Goal: Task Accomplishment & Management: Manage account settings

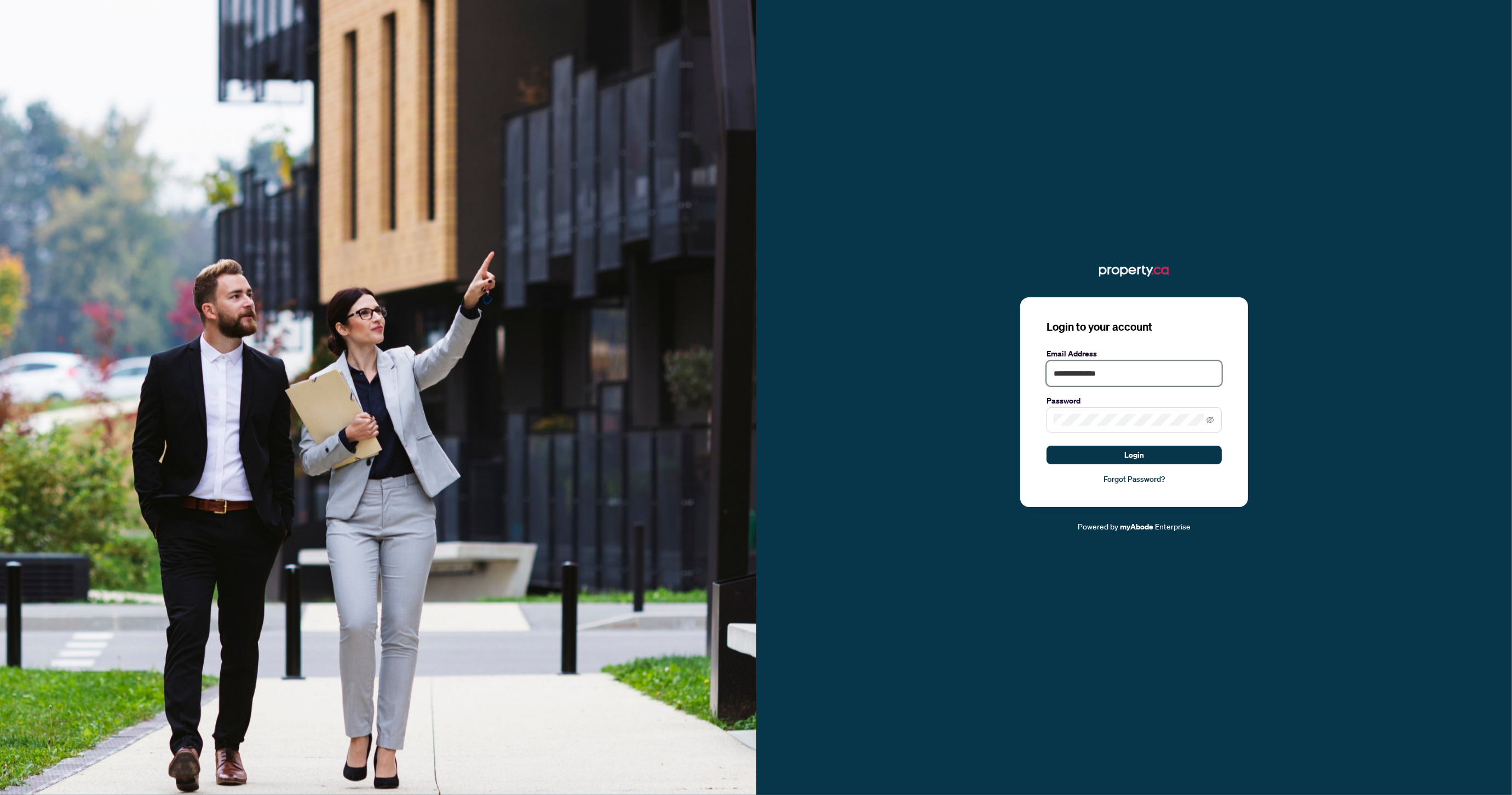
type input "**********"
click at [1142, 452] on span "Login" at bounding box center [1134, 455] width 19 height 17
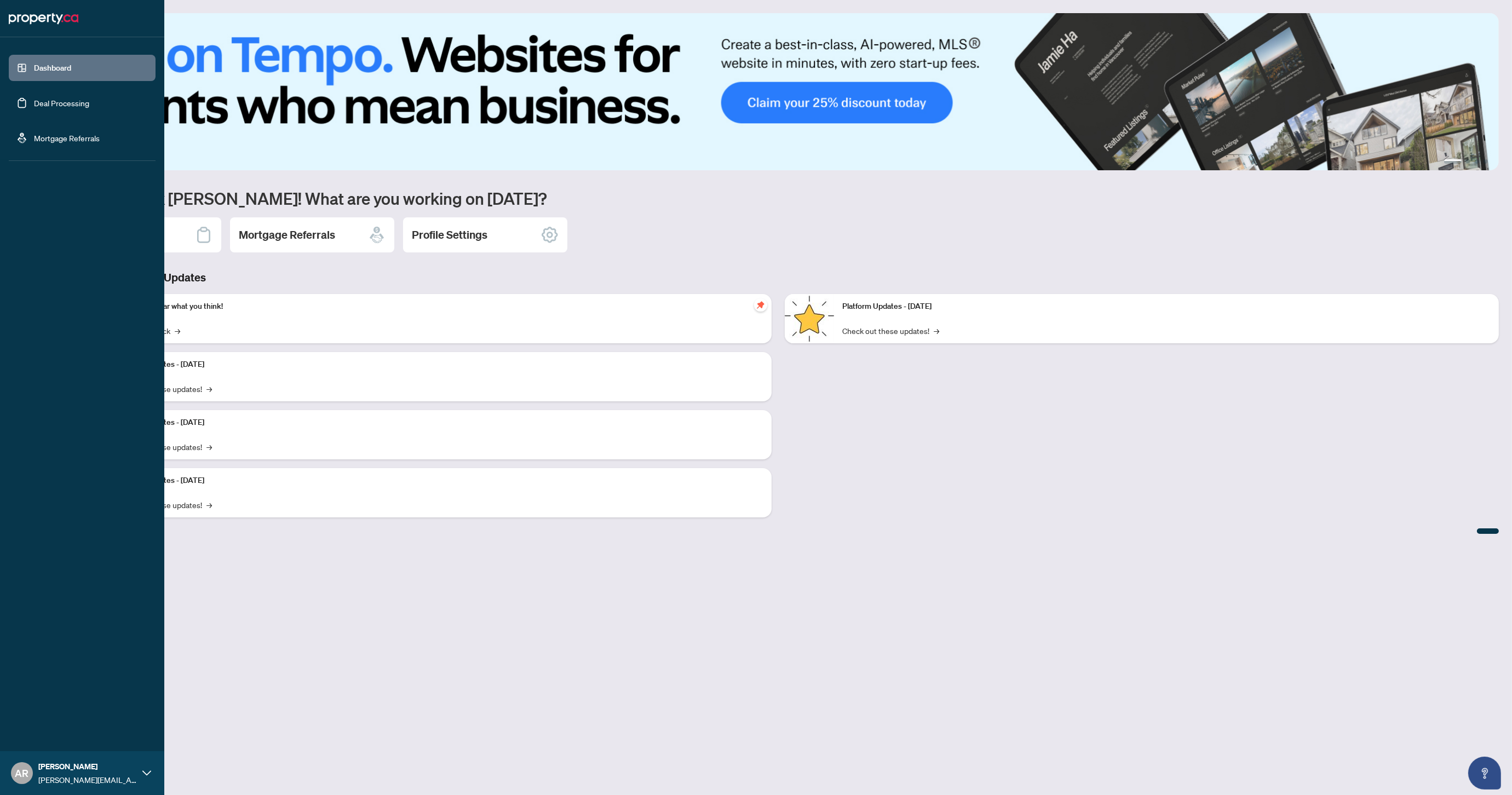
click at [34, 103] on link "Deal Processing" at bounding box center [61, 103] width 55 height 10
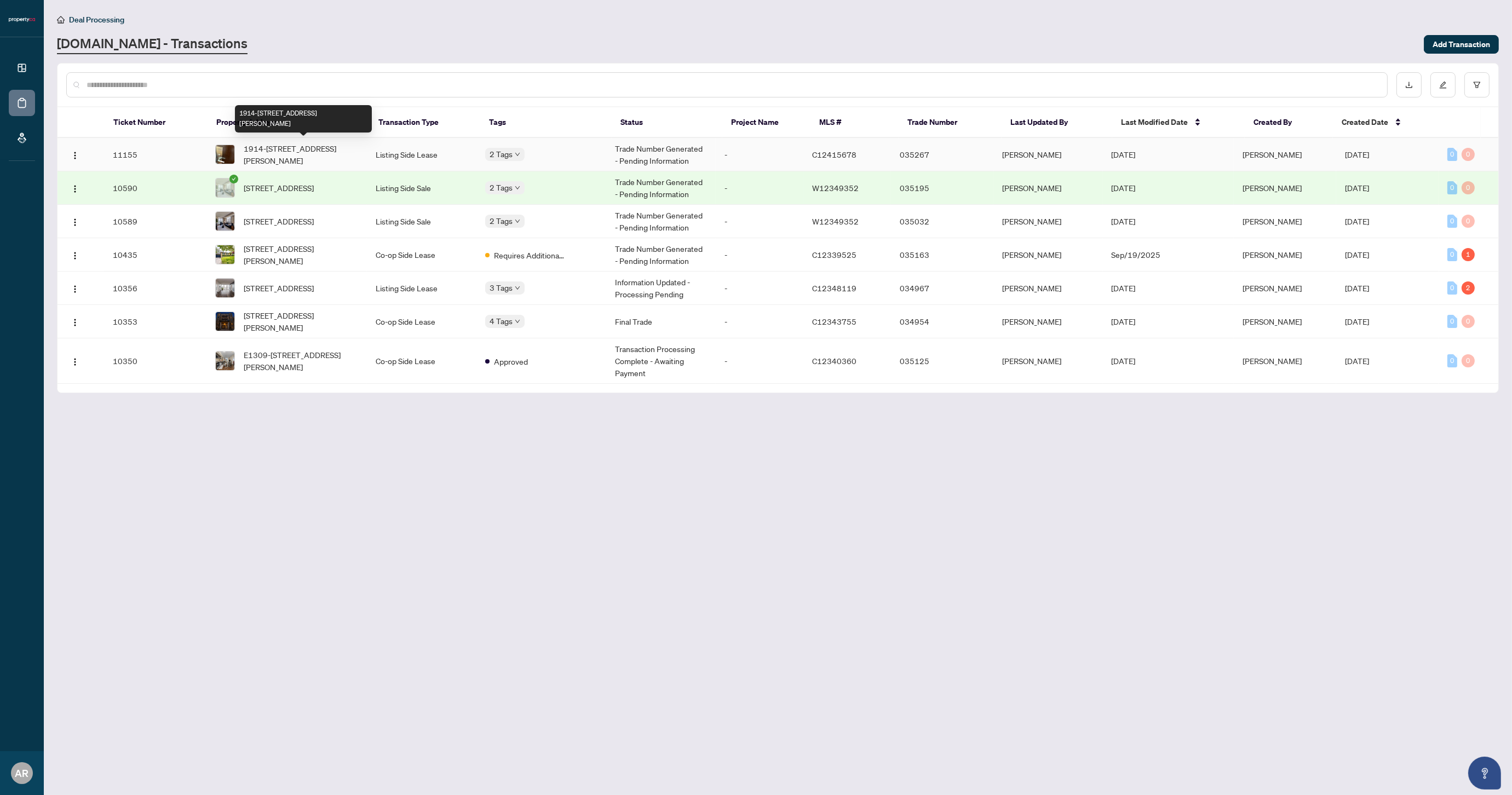
click at [337, 148] on span "1914-[STREET_ADDRESS][PERSON_NAME]" at bounding box center [300, 154] width 115 height 24
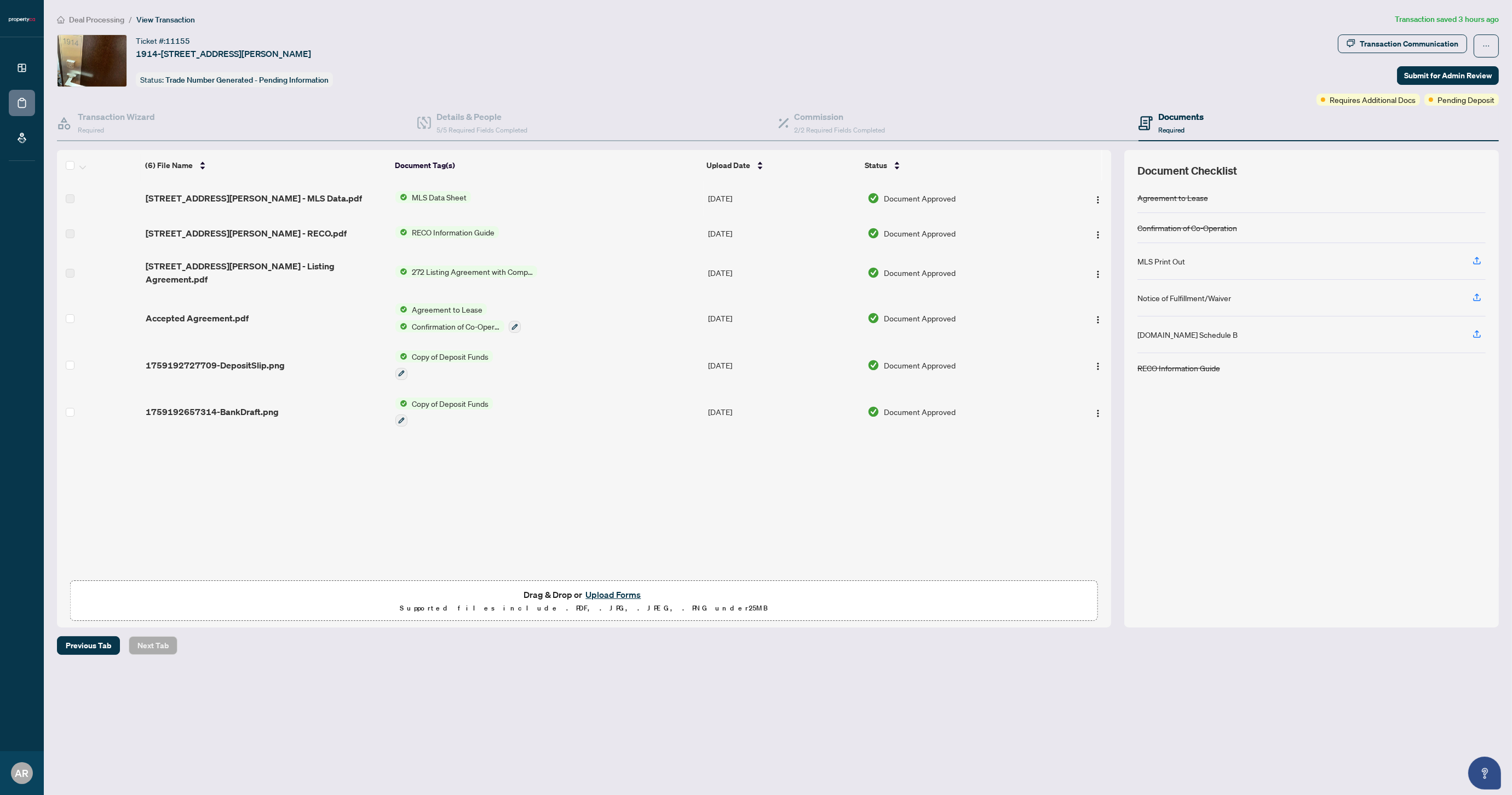
click at [1227, 122] on div "Documents Required" at bounding box center [1319, 124] width 360 height 36
click at [1410, 49] on div "Transaction Communication" at bounding box center [1409, 43] width 99 height 17
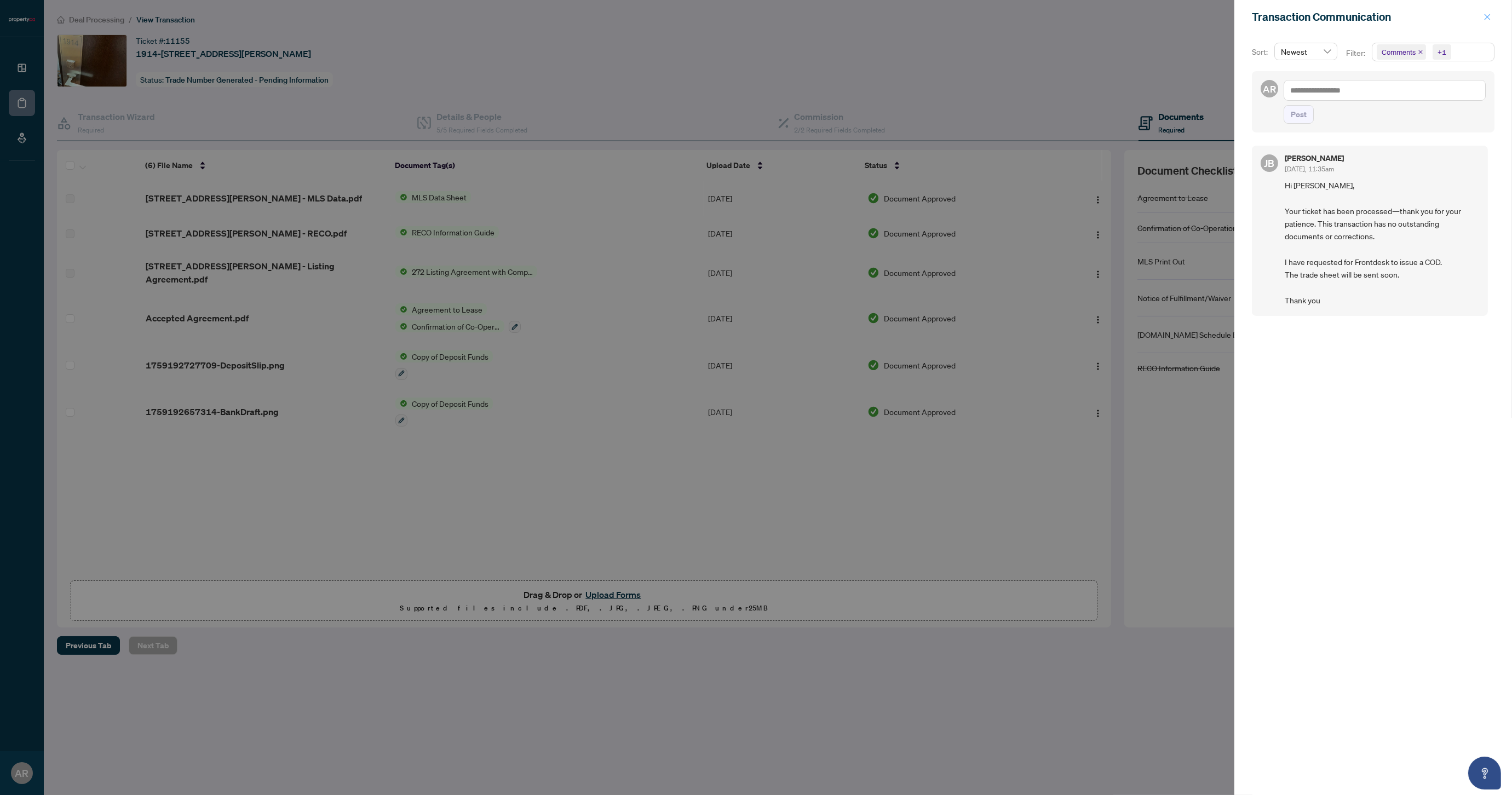
click at [1485, 15] on icon "close" at bounding box center [1487, 17] width 7 height 7
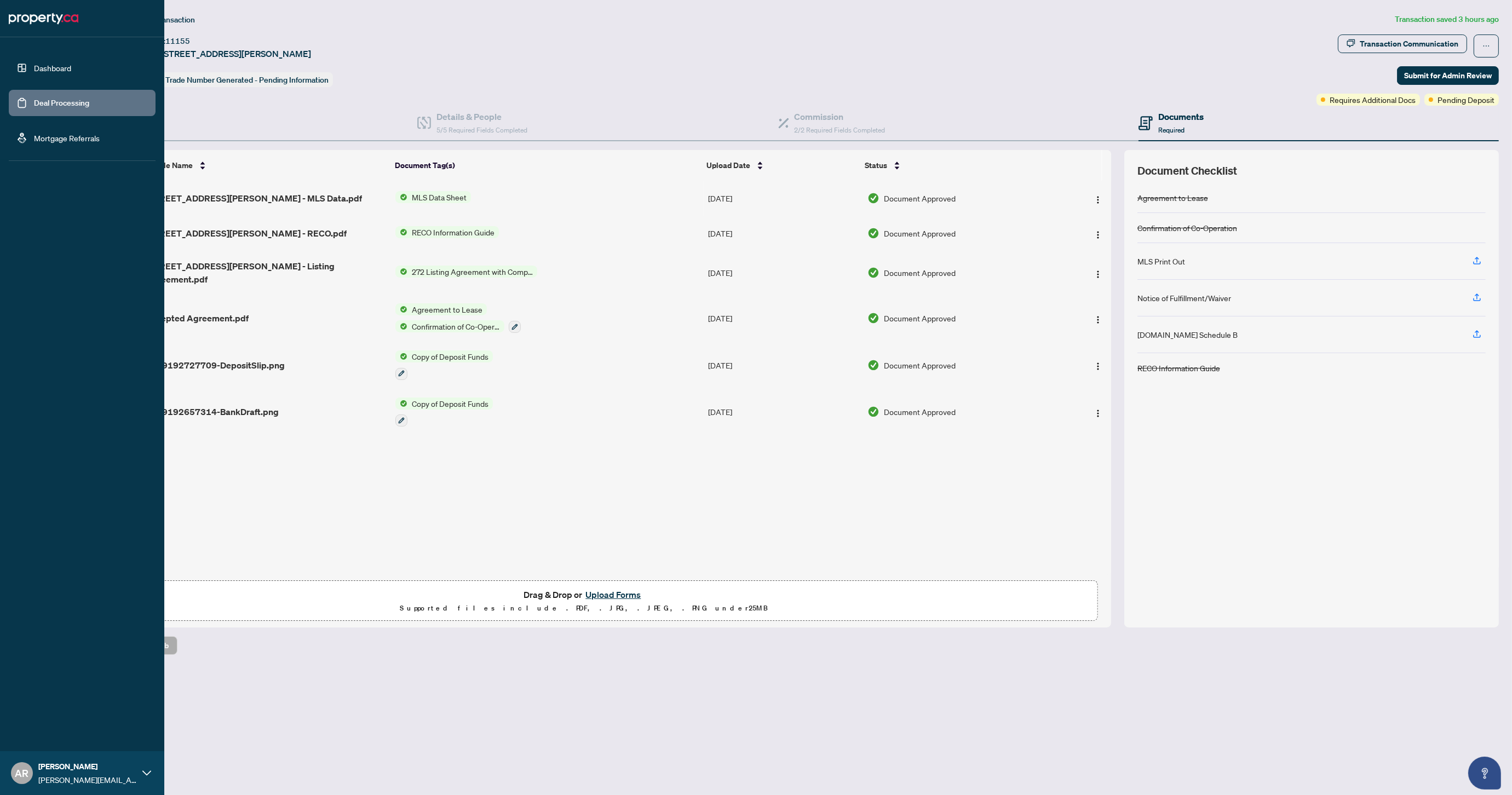
click at [46, 73] on link "Dashboard" at bounding box center [52, 67] width 37 height 10
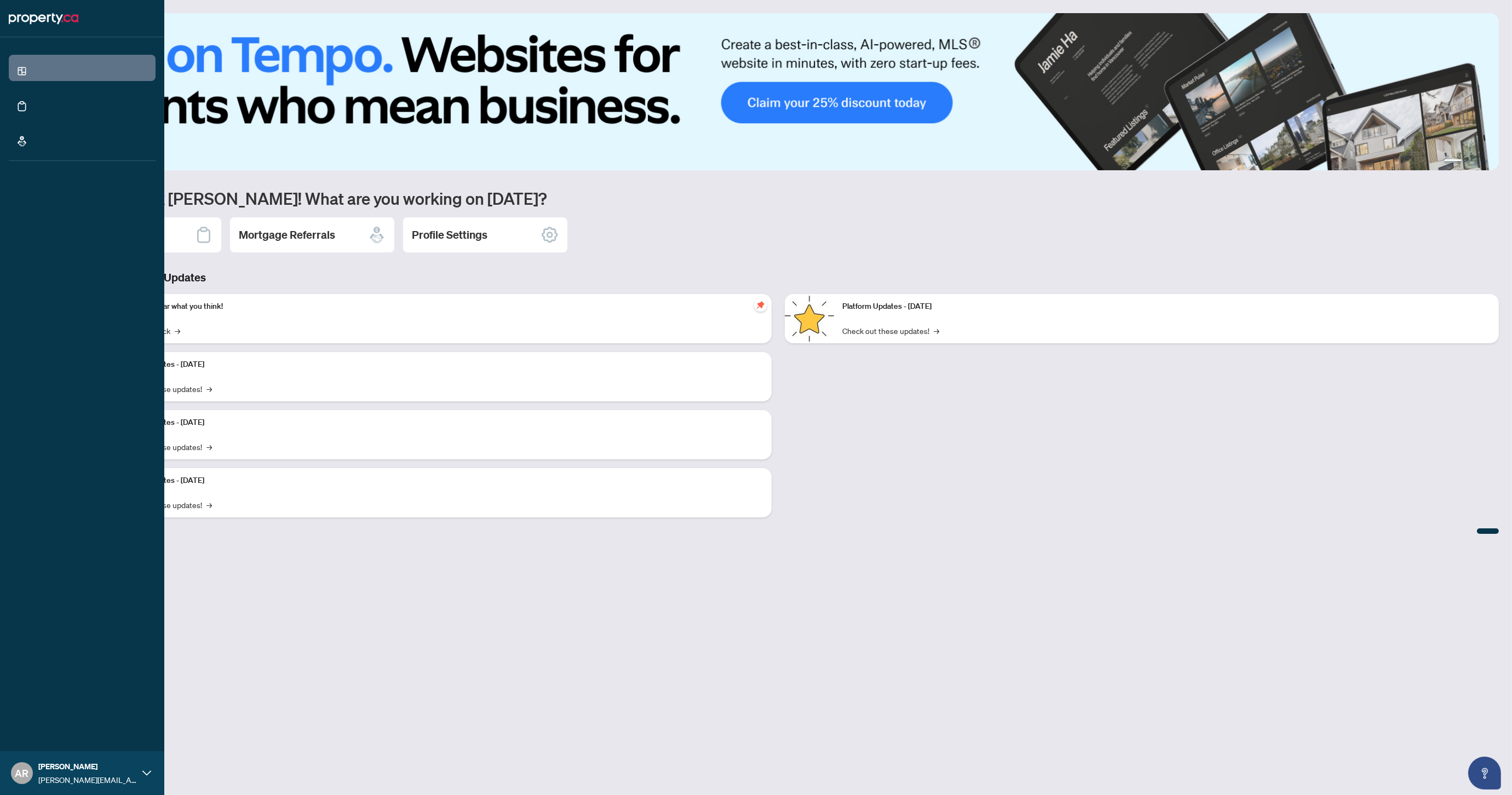
click at [30, 109] on link "Deal Processing" at bounding box center [51, 114] width 55 height 10
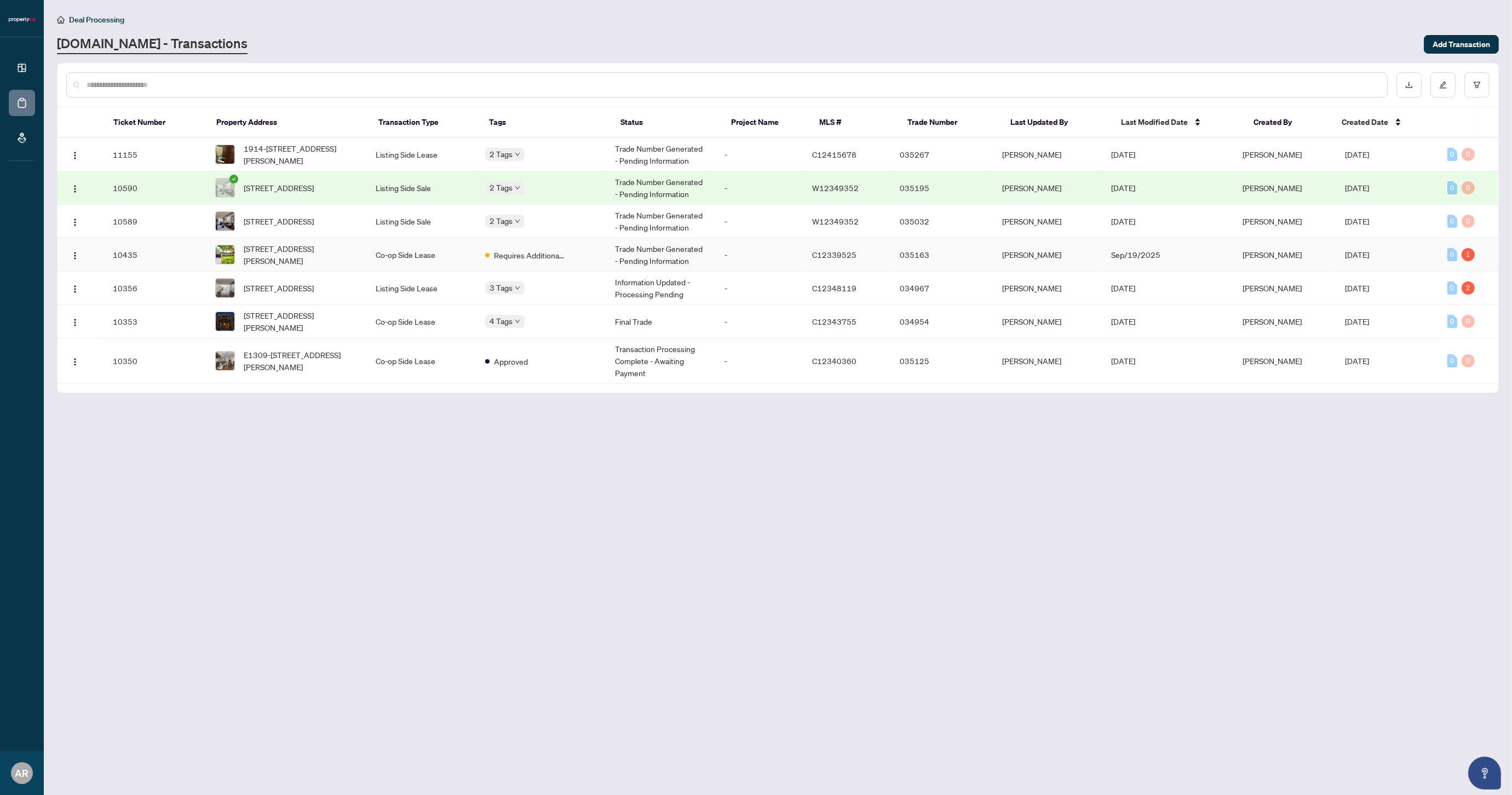
click at [425, 247] on td "Co-op Side Lease" at bounding box center [422, 255] width 109 height 34
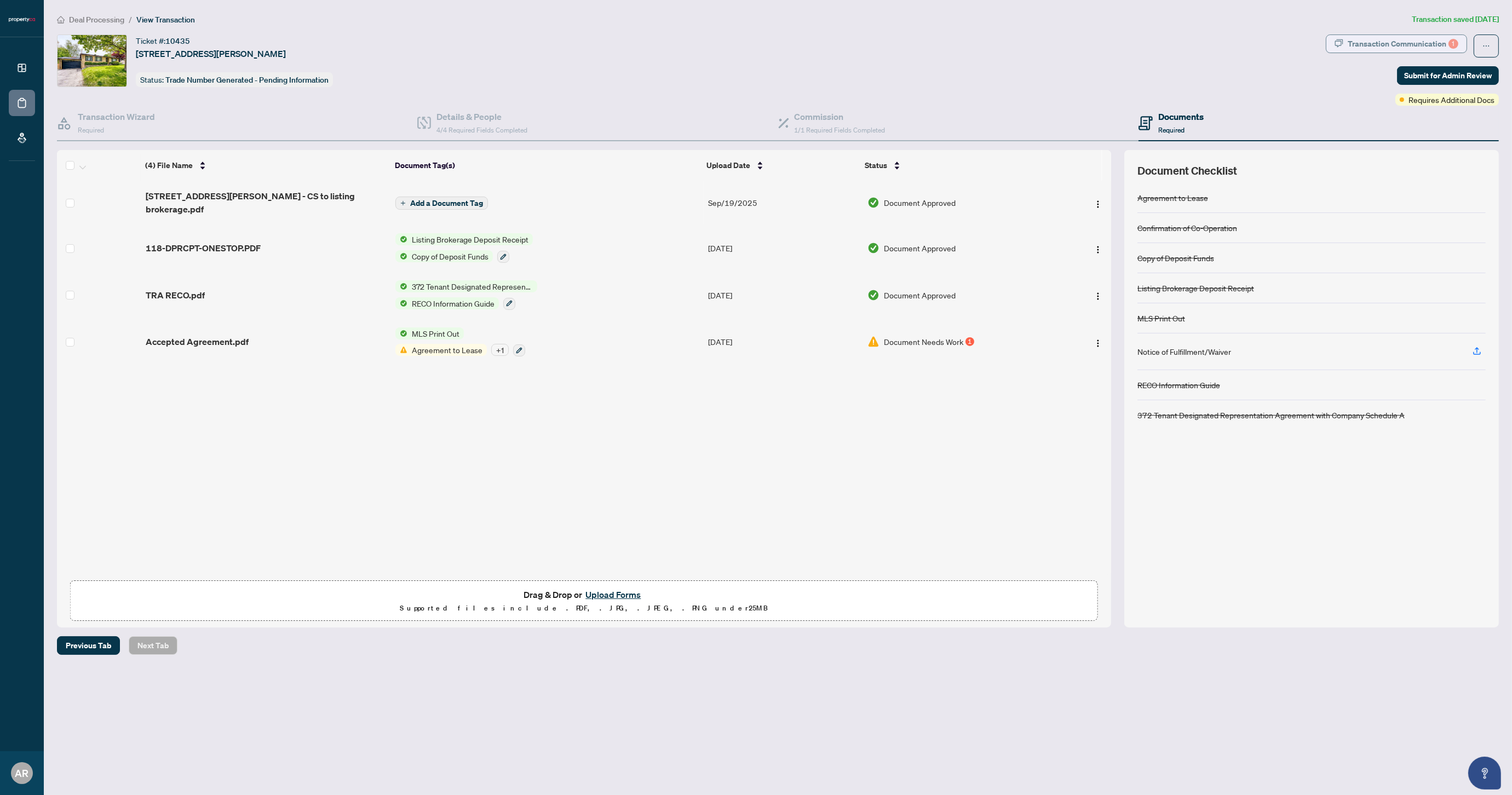
click at [1417, 48] on div "Transaction Communication 1" at bounding box center [1403, 43] width 111 height 17
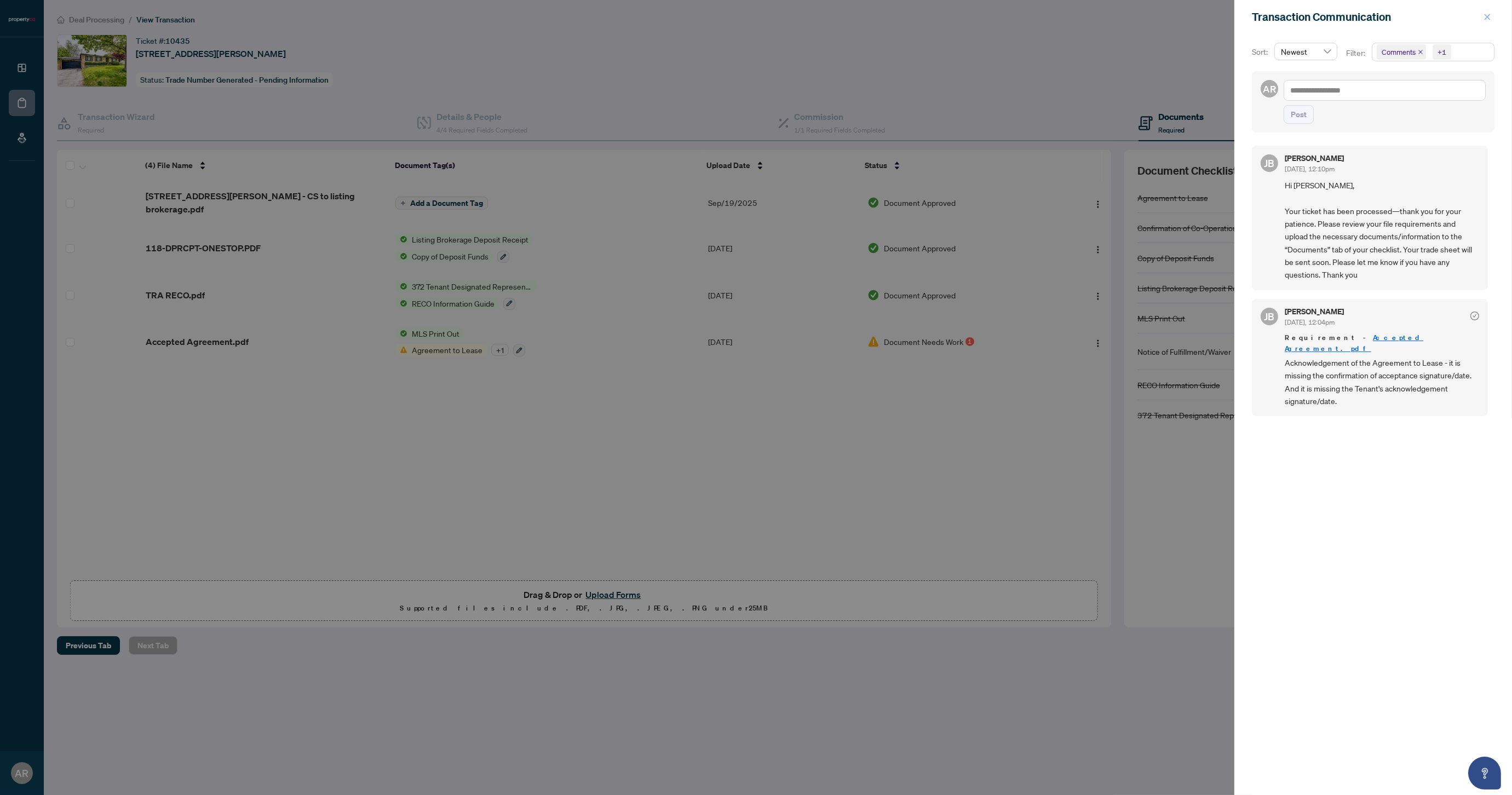
click at [1484, 13] on icon "close" at bounding box center [1487, 17] width 7 height 7
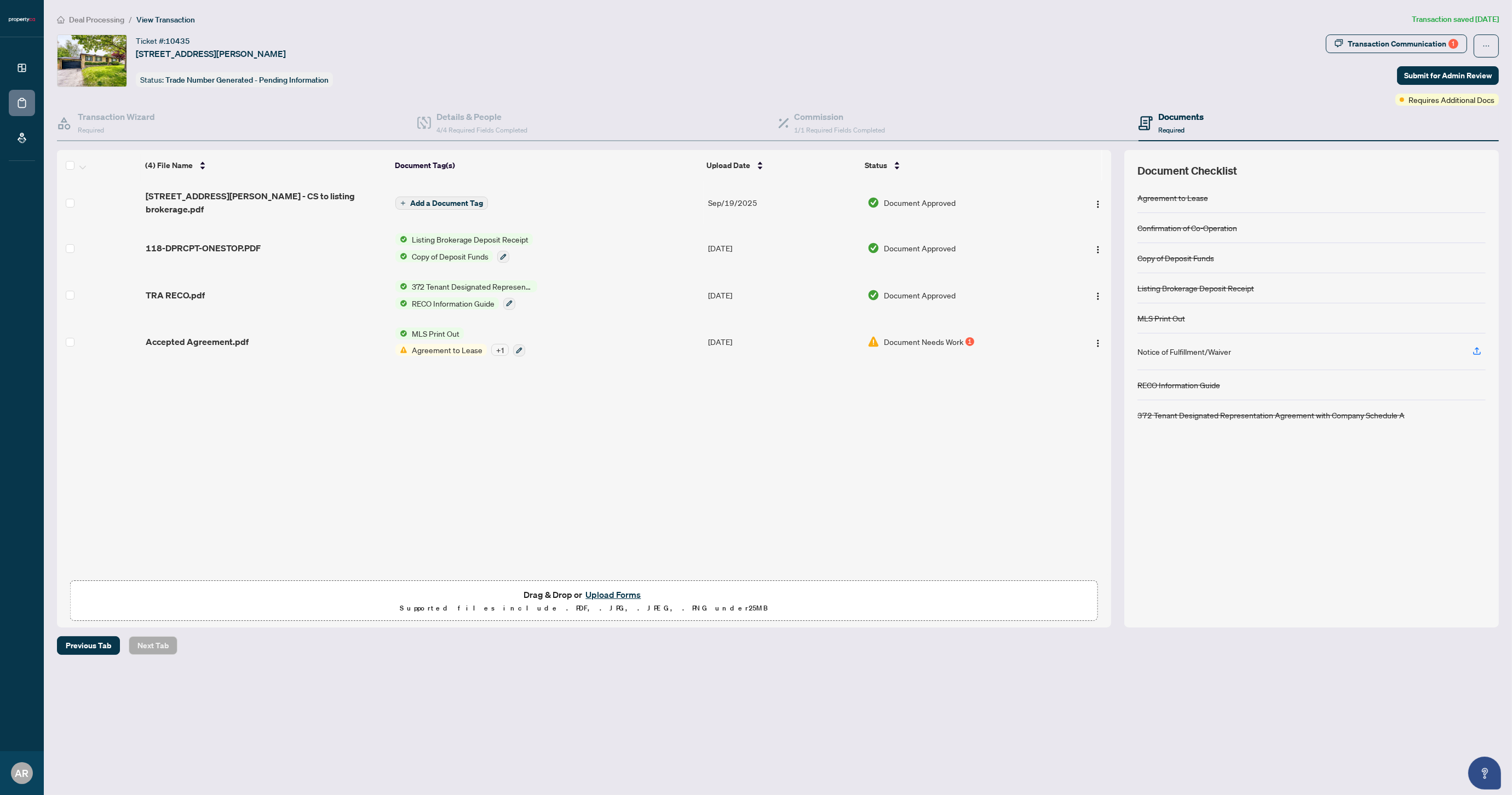
click at [935, 336] on span "Document Needs Work" at bounding box center [924, 342] width 79 height 12
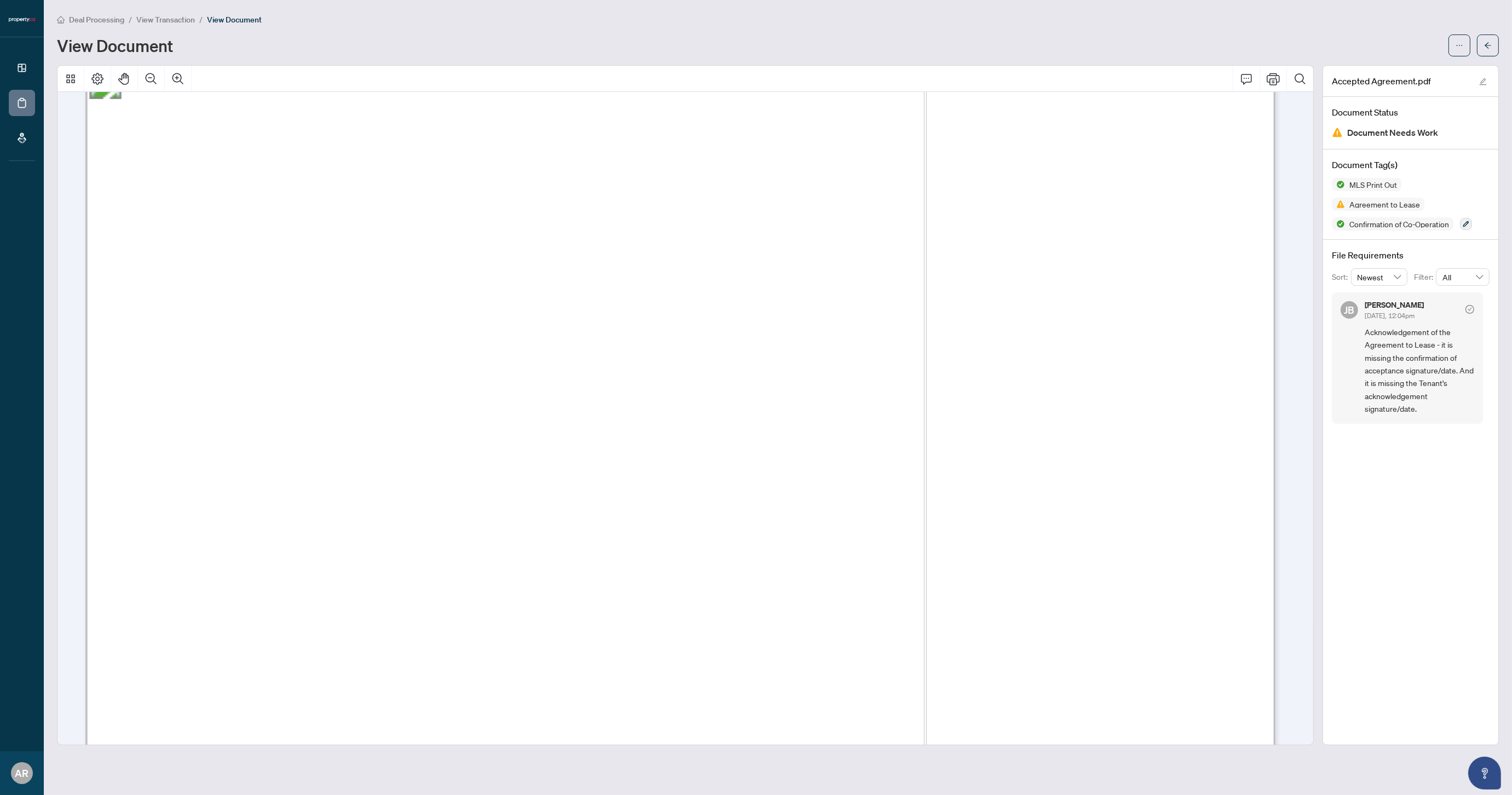
scroll to position [9471, 0]
